Goal: Navigation & Orientation: Find specific page/section

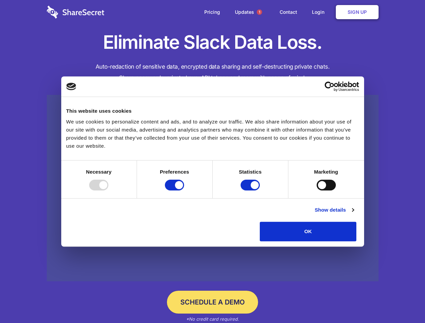
click at [108, 190] on div at bounding box center [98, 185] width 19 height 11
click at [184, 190] on input "Preferences" at bounding box center [174, 185] width 19 height 11
checkbox input "false"
click at [251, 190] on input "Statistics" at bounding box center [249, 185] width 19 height 11
checkbox input "false"
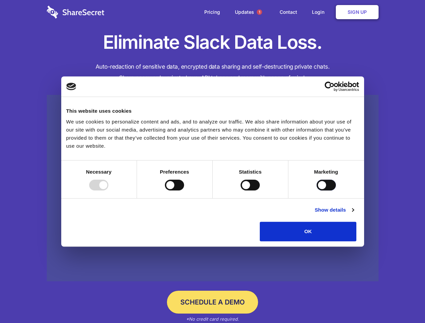
click at [316, 190] on input "Marketing" at bounding box center [325, 185] width 19 height 11
checkbox input "true"
click at [353, 214] on link "Show details" at bounding box center [333, 210] width 39 height 8
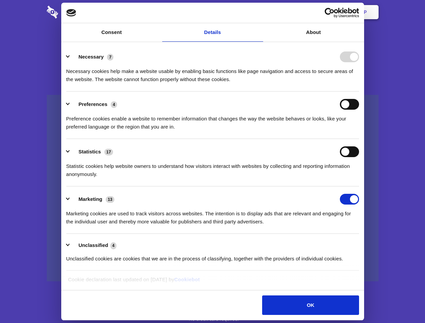
click at [359, 91] on li "Necessary 7 Necessary cookies help make a website usable by enabling basic func…" at bounding box center [212, 67] width 293 height 47
click at [259, 12] on span "1" at bounding box center [259, 11] width 5 height 5
